Goal: Task Accomplishment & Management: Manage account settings

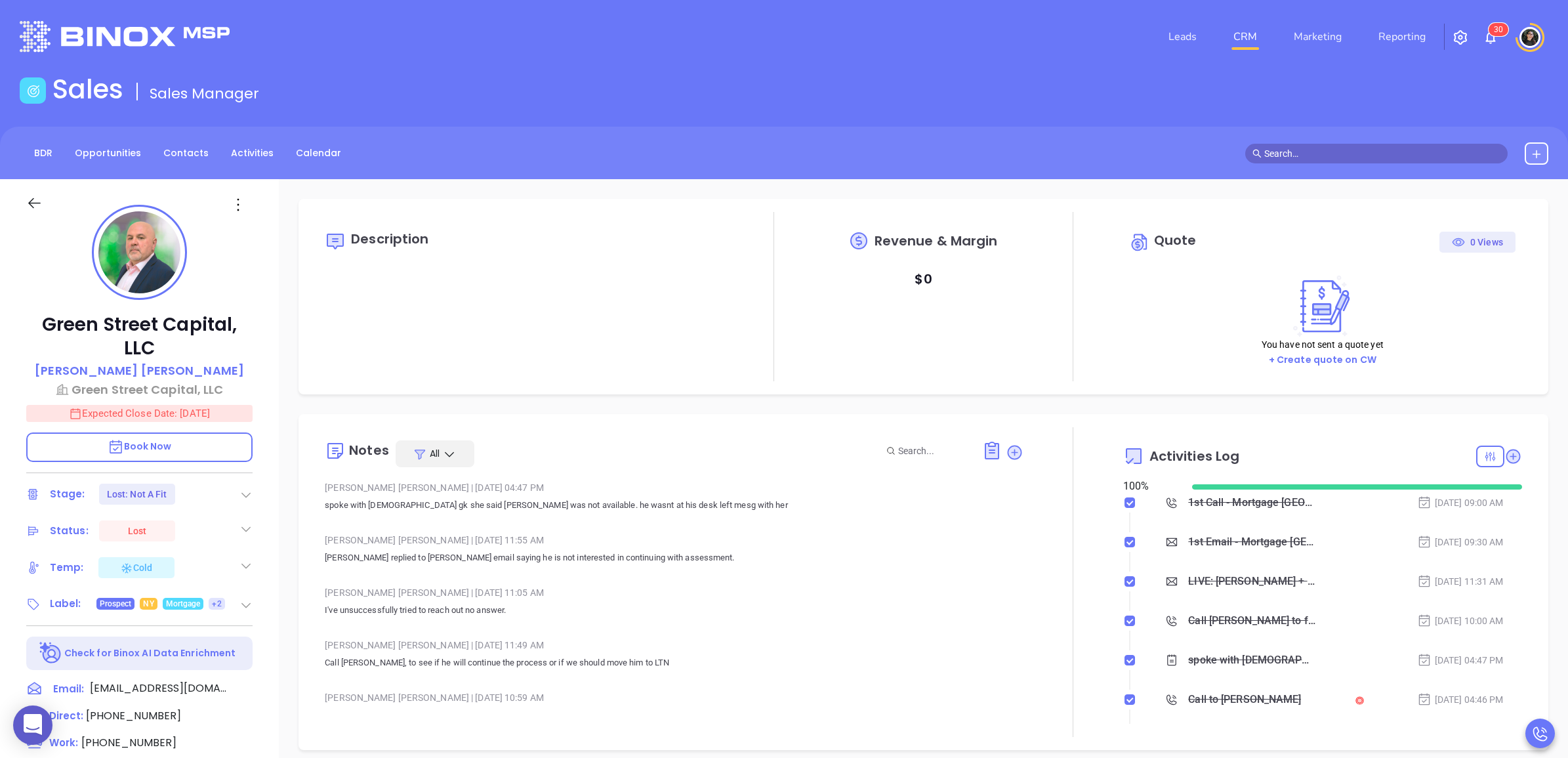
type input "[DATE]"
type input "[PERSON_NAME]"
click at [1240, 33] on link "CRM" at bounding box center [1245, 37] width 34 height 26
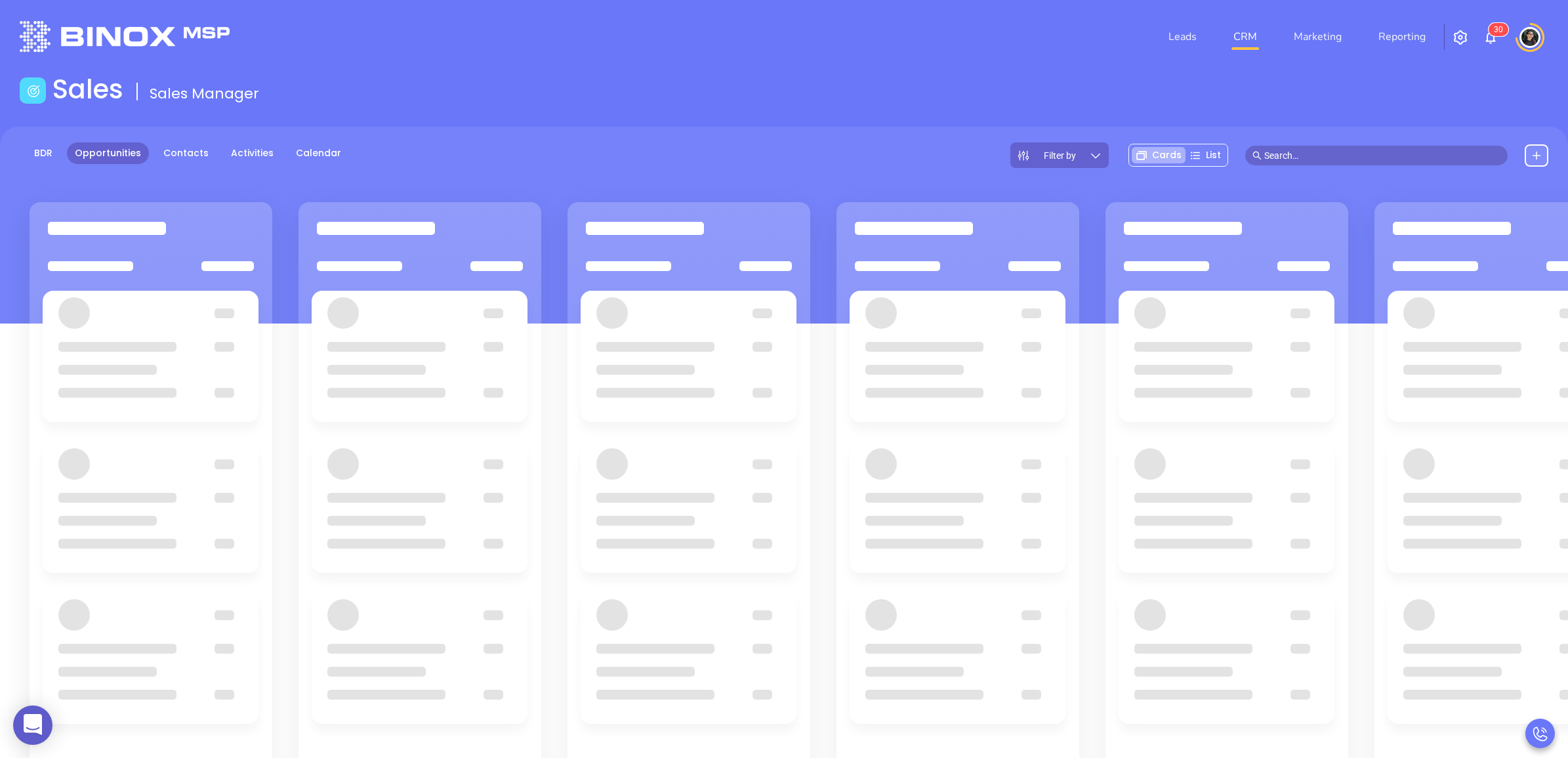
drag, startPoint x: 1032, startPoint y: 113, endPoint x: 1028, endPoint y: 89, distance: 24.3
click at [1038, 111] on main "Sales Sales Manager BDR Opportunities Contacts Activities Calendar Filter by Ca…" at bounding box center [784, 507] width 1568 height 867
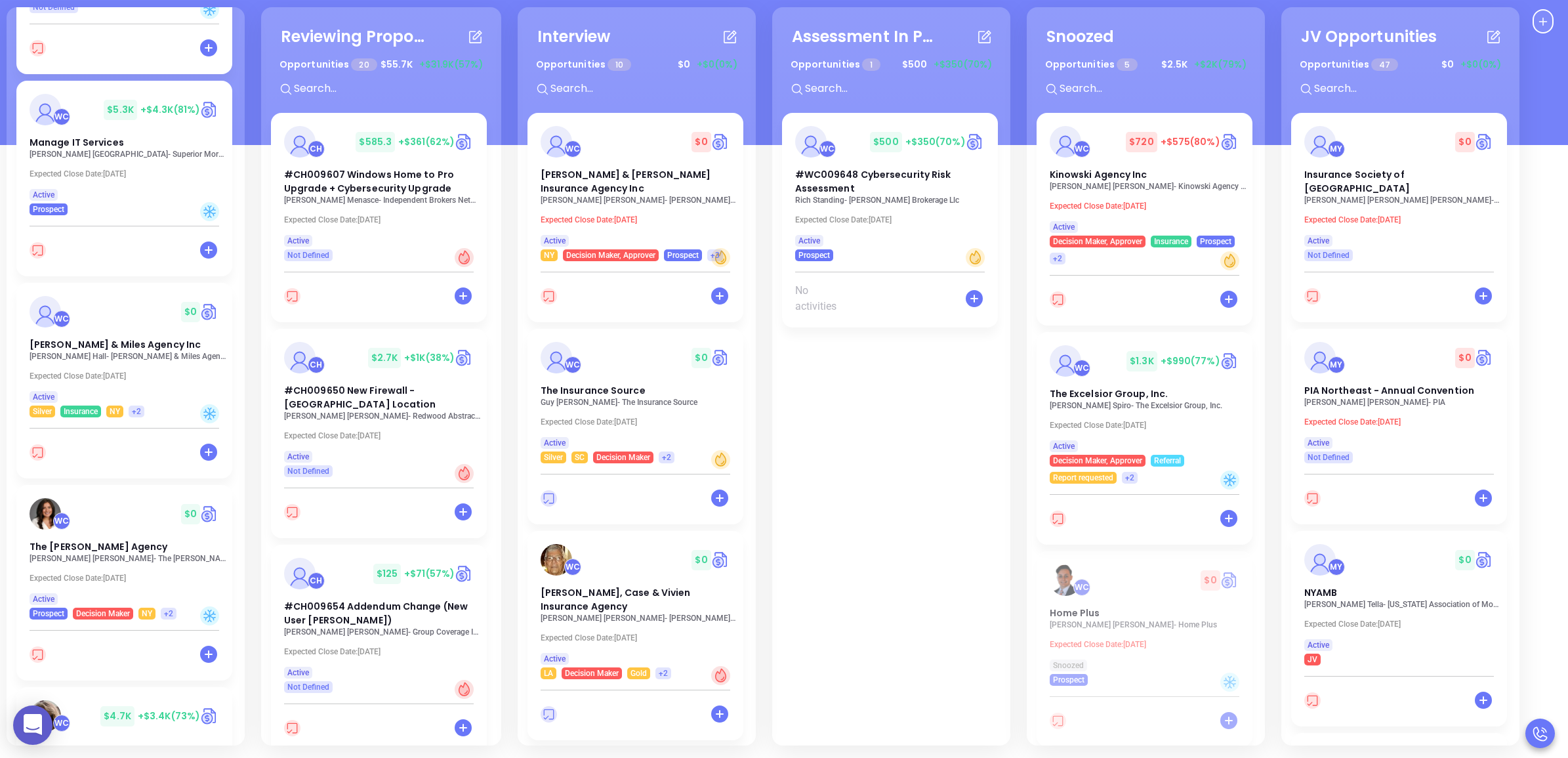
scroll to position [430, 0]
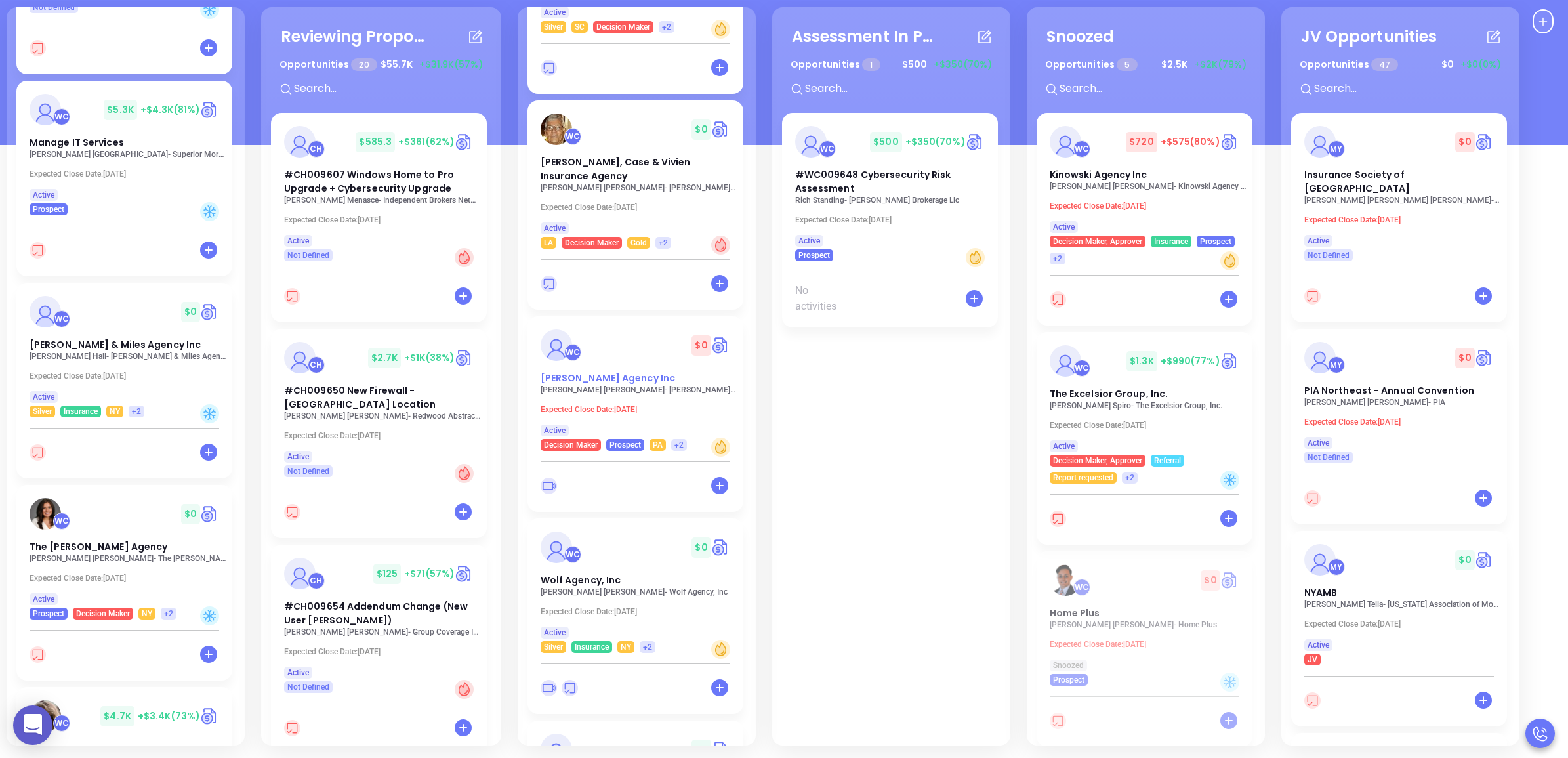
click at [627, 371] on div "[PERSON_NAME] Agency Inc" at bounding box center [635, 378] width 205 height 14
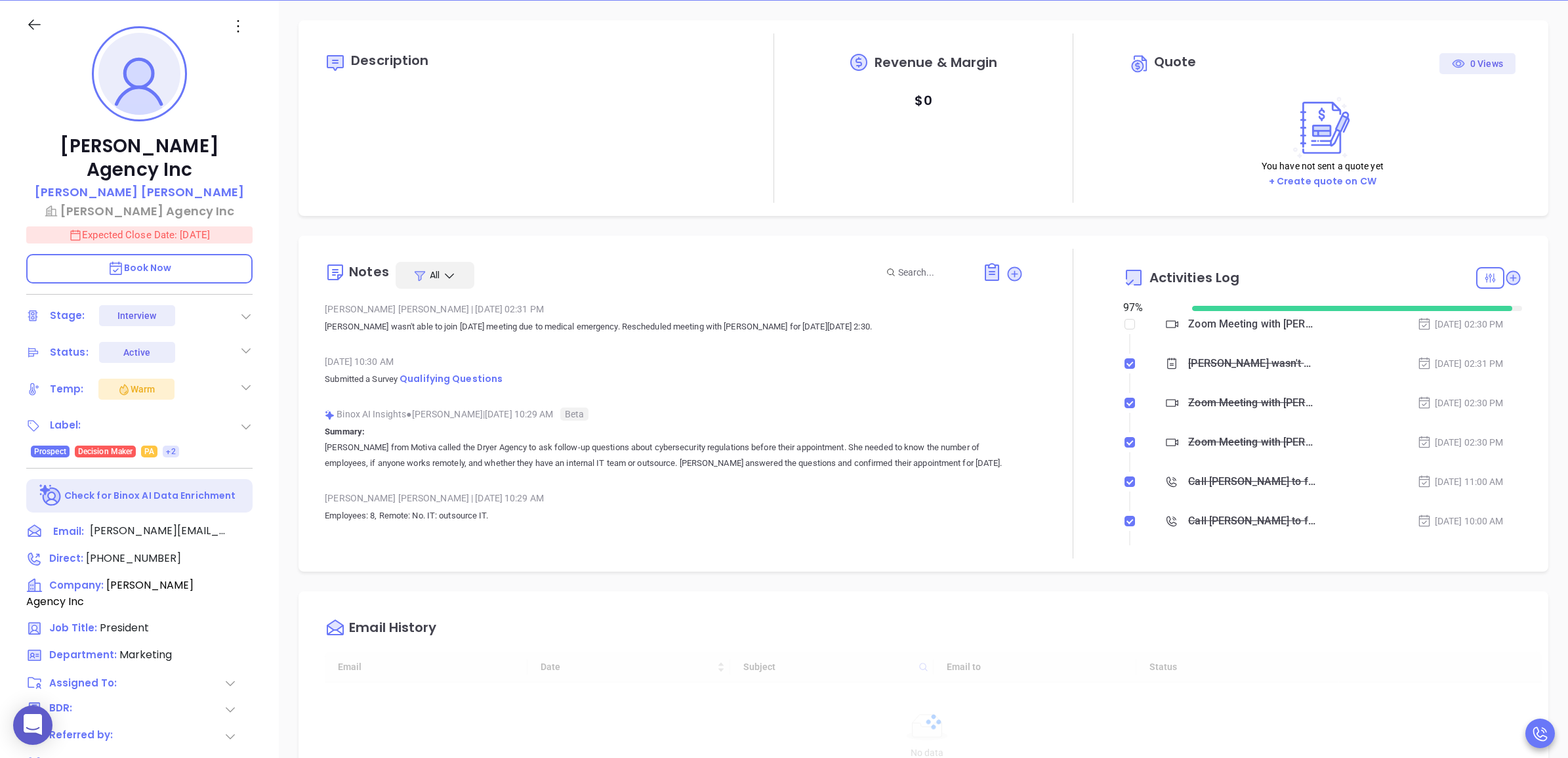
type input "[DATE]"
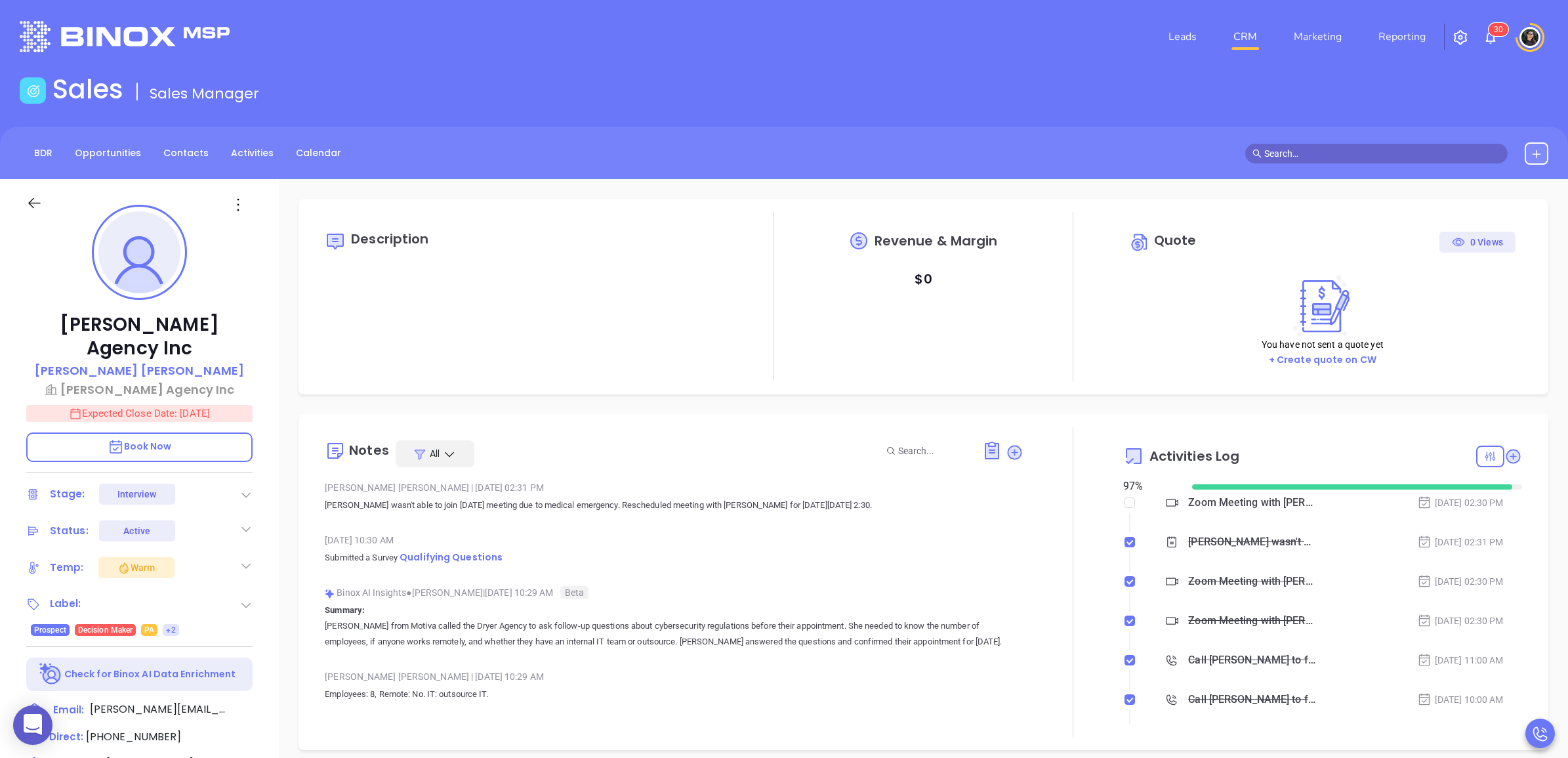
scroll to position [381, 0]
type input "[PERSON_NAME]"
